Goal: Task Accomplishment & Management: Manage account settings

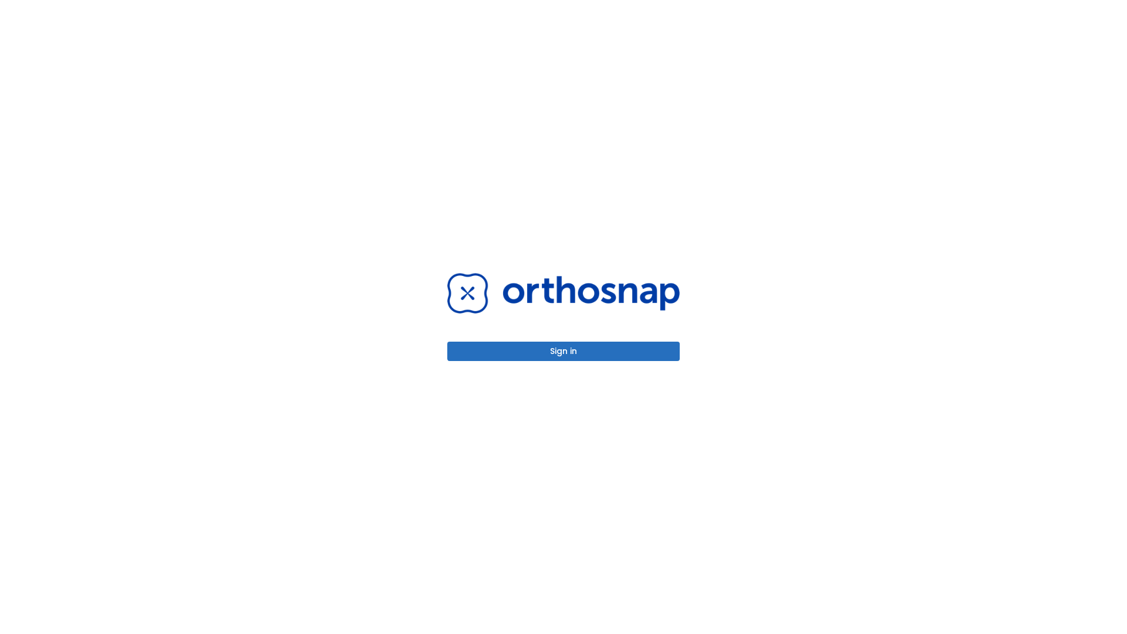
click at [564, 351] on button "Sign in" at bounding box center [563, 351] width 233 height 19
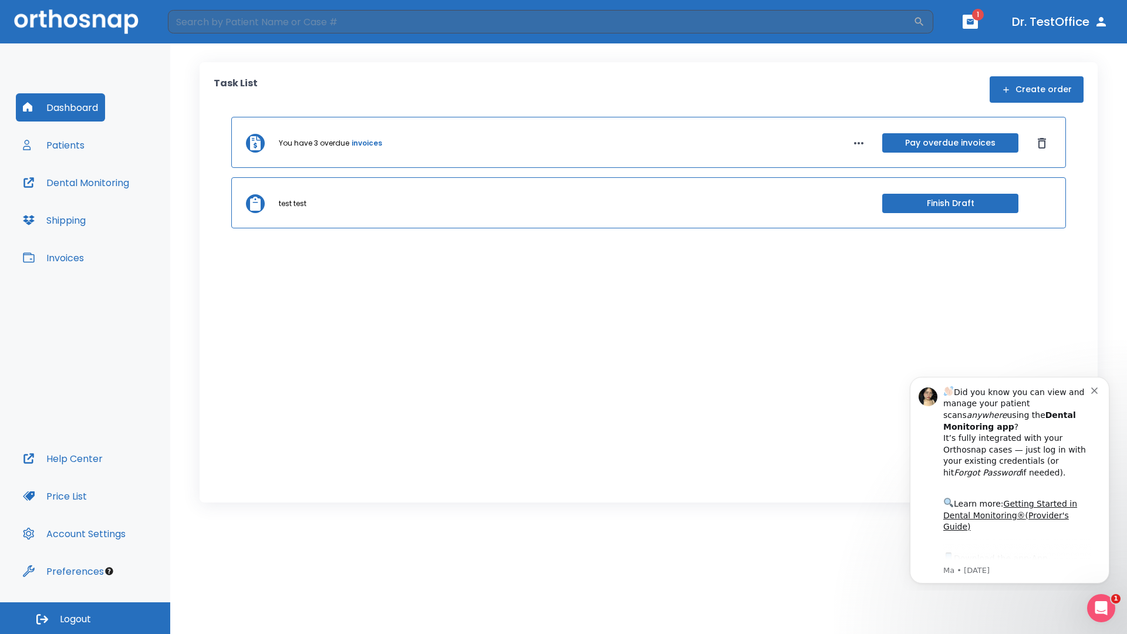
click at [85, 618] on span "Logout" at bounding box center [75, 619] width 31 height 13
